Goal: Obtain resource: Download file/media

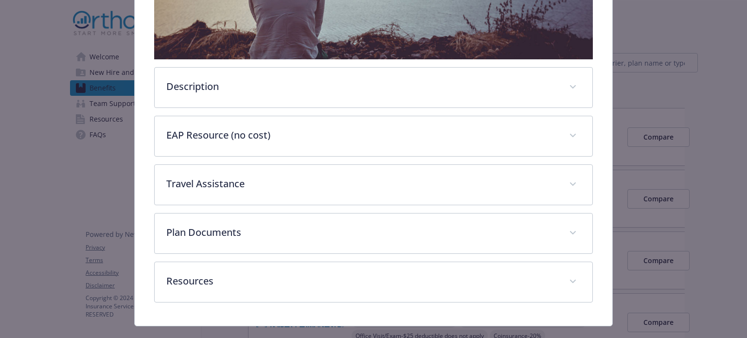
scroll to position [312, 0]
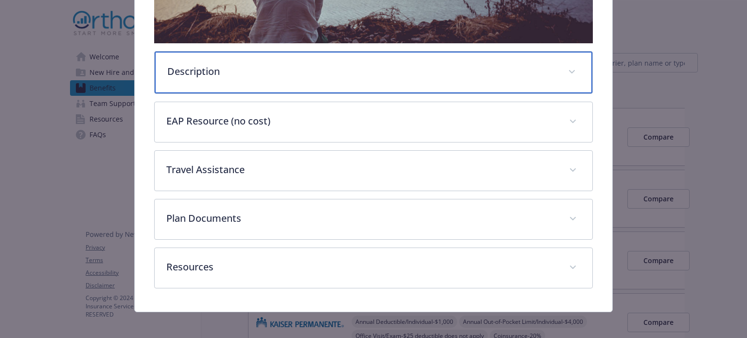
click at [259, 73] on p "Description" at bounding box center [361, 71] width 388 height 15
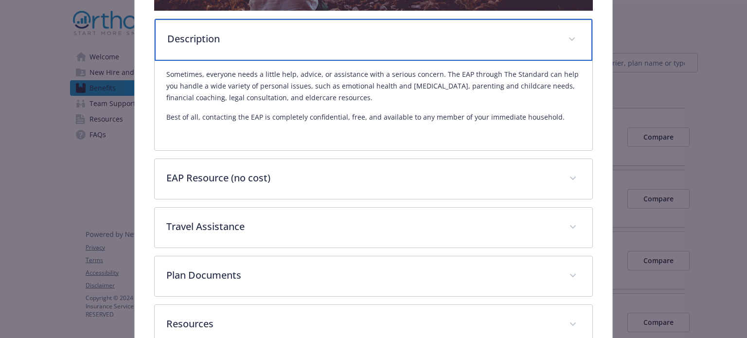
scroll to position [360, 0]
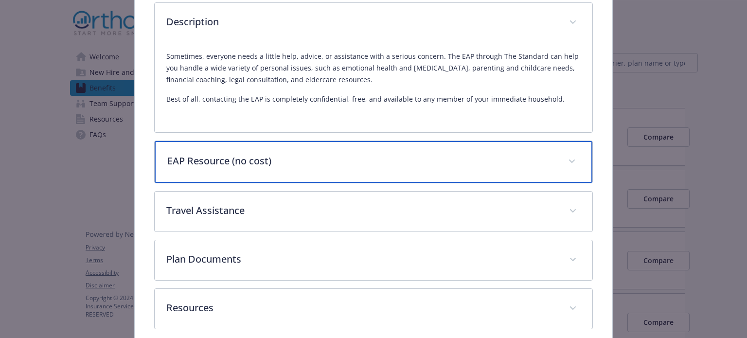
click at [270, 161] on p "EAP Resource (no cost)" at bounding box center [361, 161] width 388 height 15
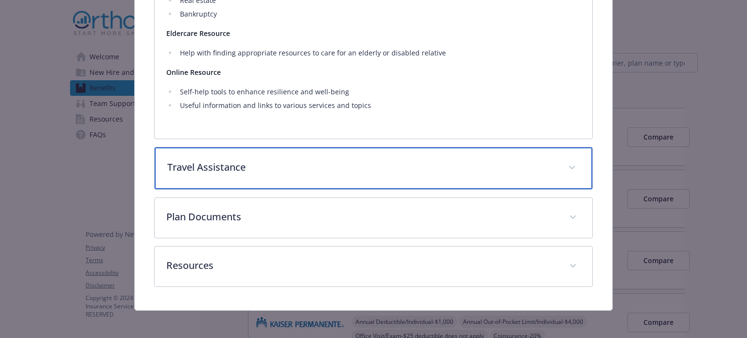
scroll to position [1014, 0]
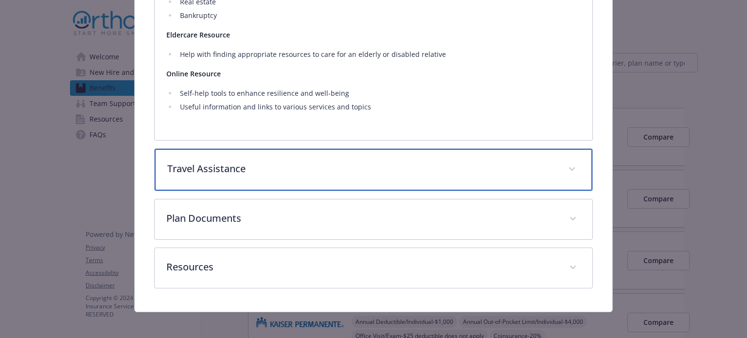
click at [223, 169] on p "Travel Assistance" at bounding box center [361, 168] width 388 height 15
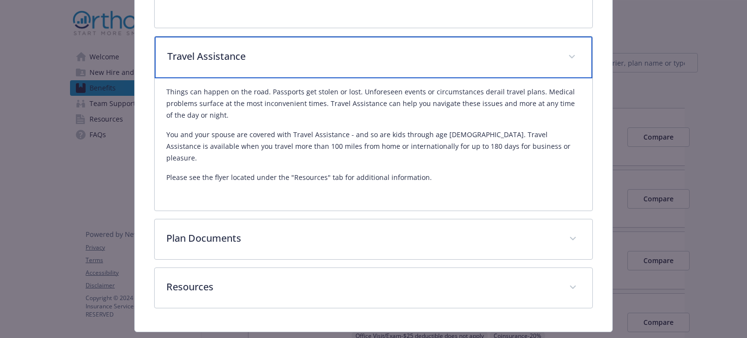
scroll to position [1136, 0]
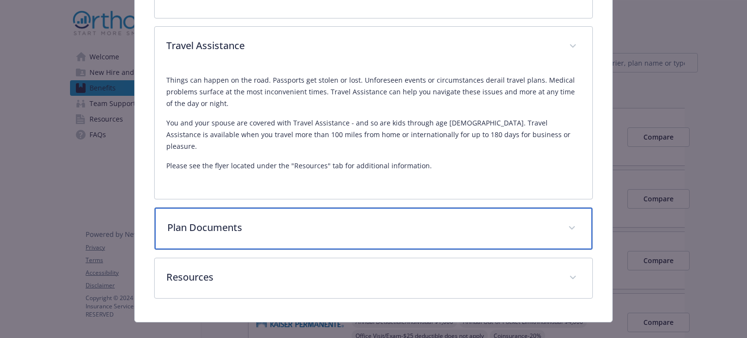
click at [238, 220] on p "Plan Documents" at bounding box center [361, 227] width 388 height 15
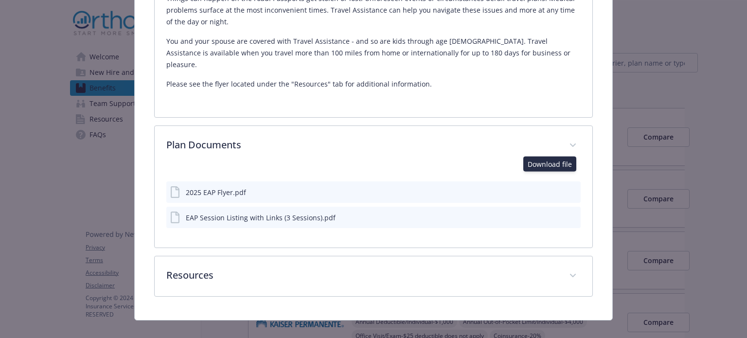
scroll to position [1216, 0]
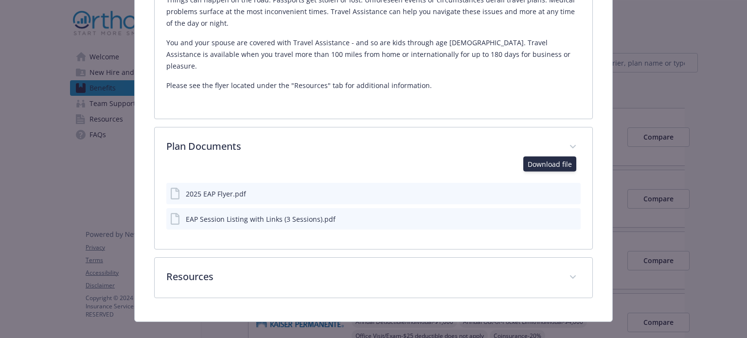
click at [551, 189] on icon "download file" at bounding box center [555, 193] width 8 height 8
click at [544, 208] on div "EAP Session Listing with Links (3 Sessions).pdf" at bounding box center [373, 218] width 414 height 21
click at [554, 213] on button "download file" at bounding box center [555, 218] width 10 height 10
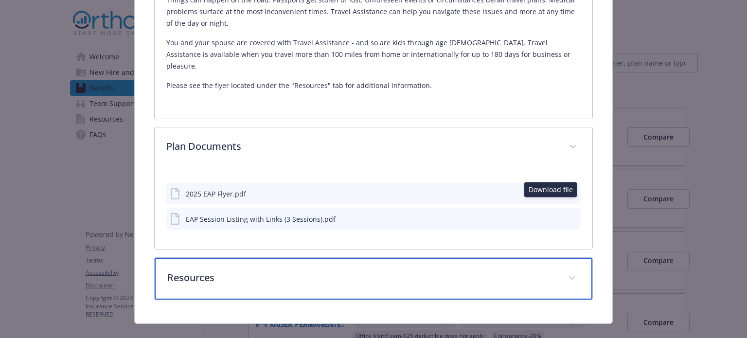
click at [232, 270] on p "Resources" at bounding box center [361, 277] width 388 height 15
